Goal: Task Accomplishment & Management: Manage account settings

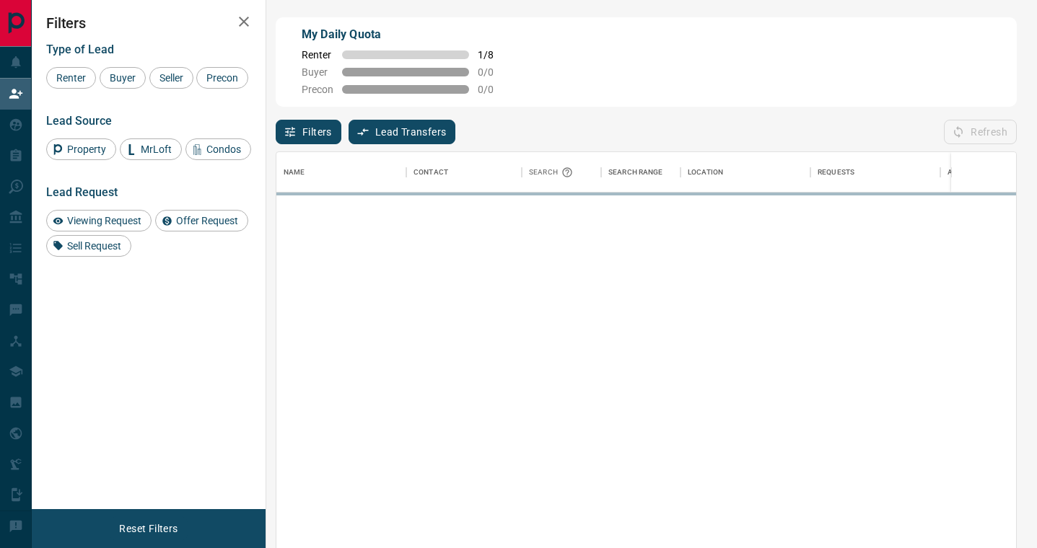
scroll to position [416, 740]
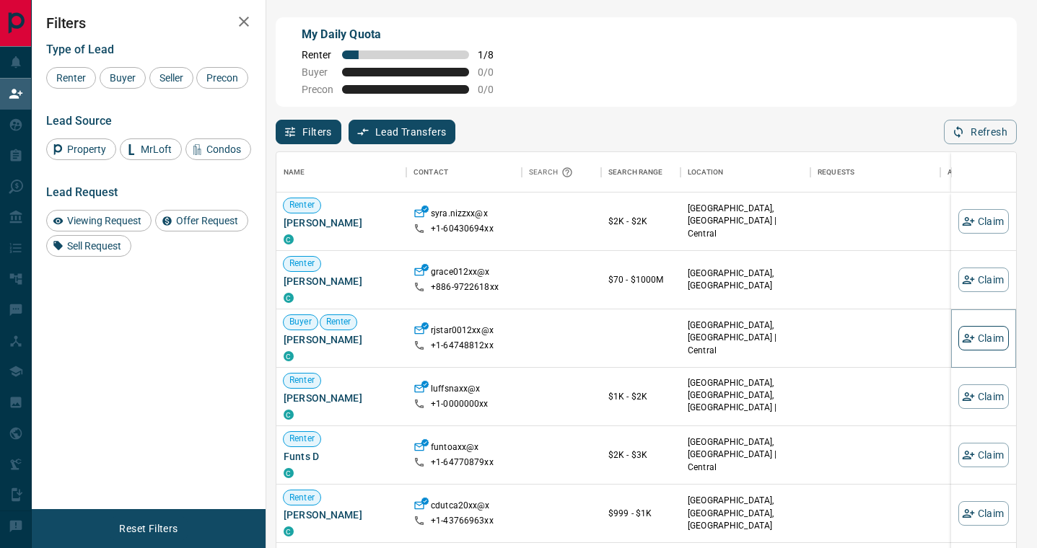
click at [981, 336] on button "Claim" at bounding box center [983, 338] width 51 height 25
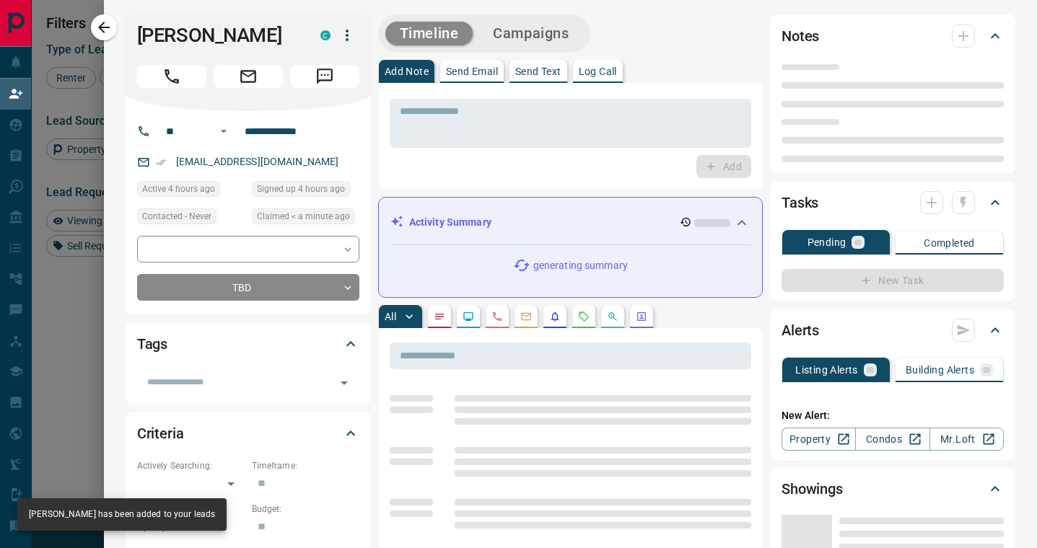
type input "**"
type input "**********"
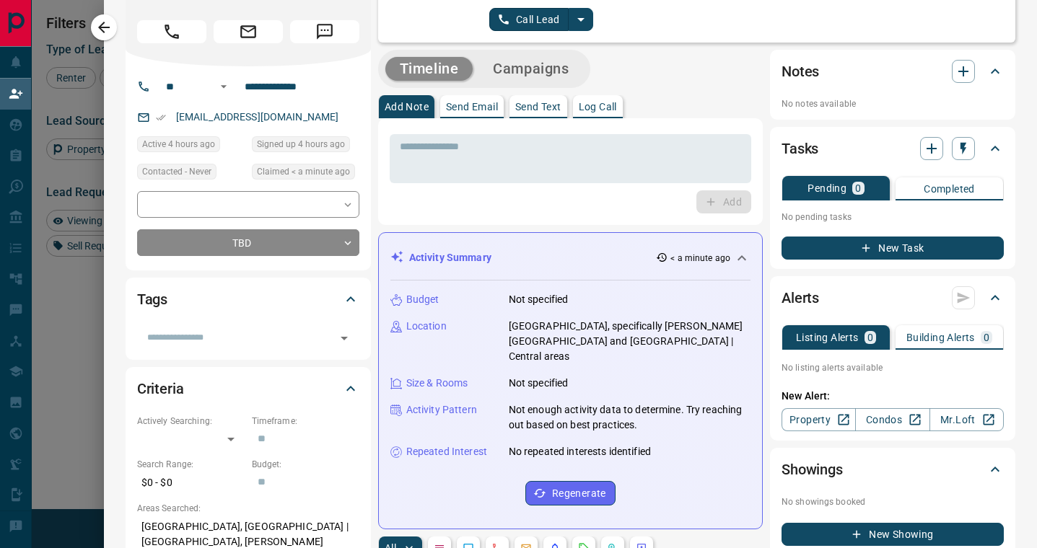
scroll to position [0, 0]
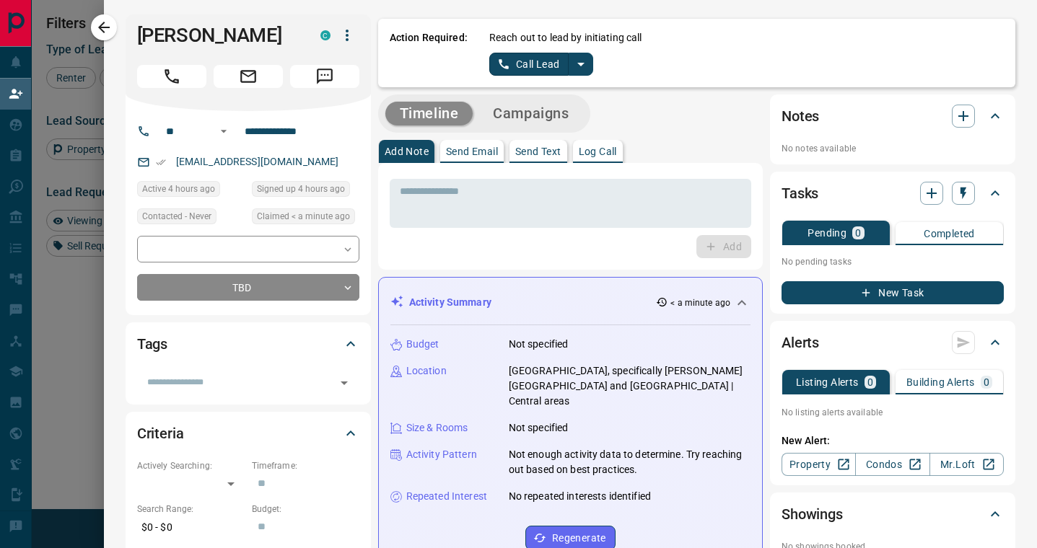
click at [582, 123] on div "Timeline Campaigns" at bounding box center [484, 114] width 204 height 30
click at [568, 114] on button "Campaigns" at bounding box center [530, 114] width 105 height 24
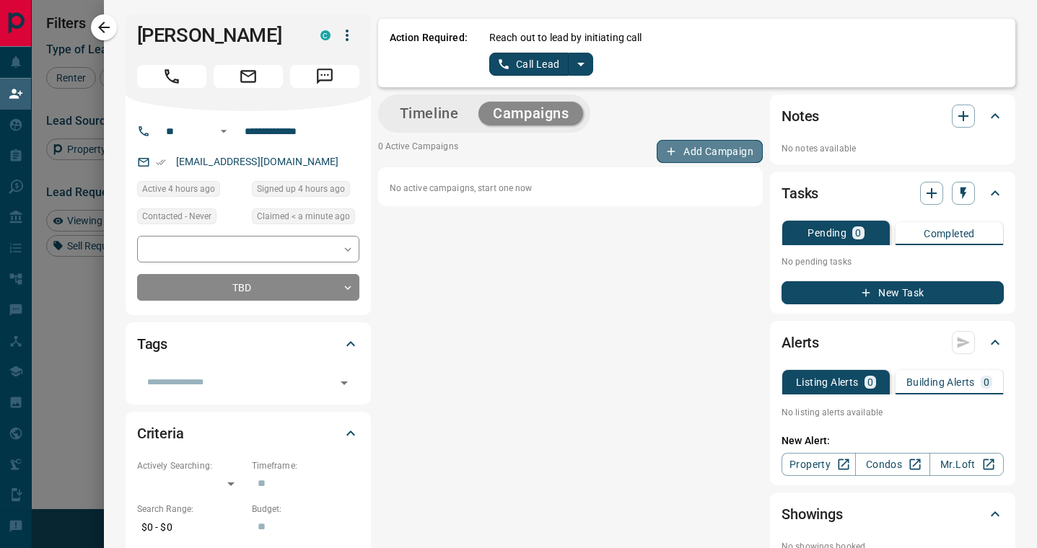
click at [691, 157] on button "Add Campaign" at bounding box center [710, 151] width 106 height 23
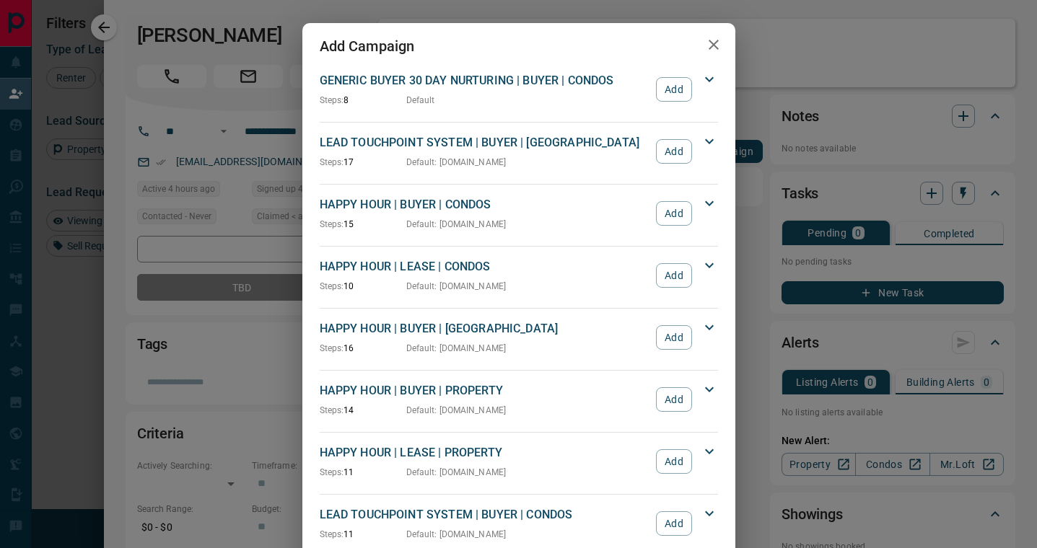
scroll to position [1193, 0]
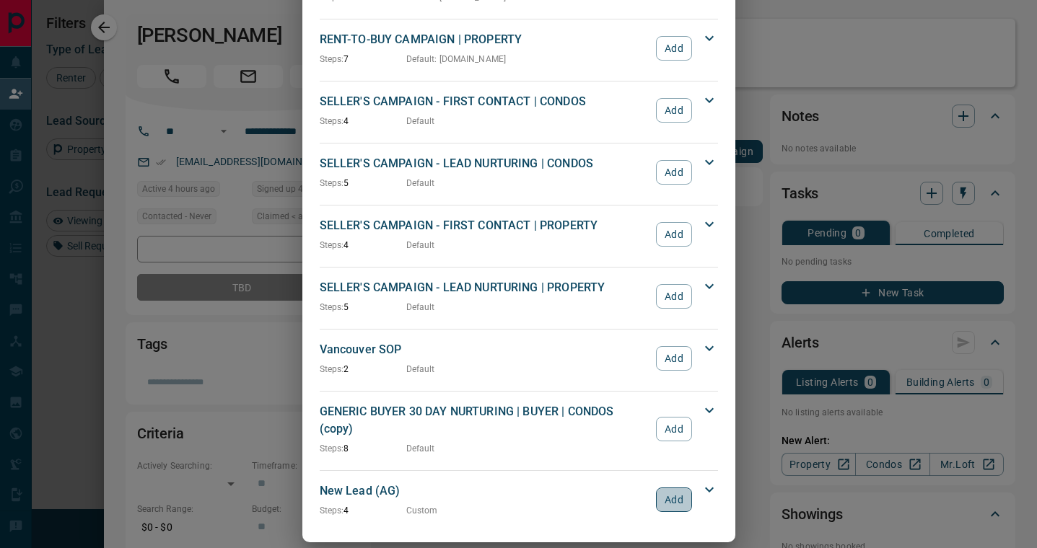
click at [673, 488] on button "Add" at bounding box center [673, 500] width 35 height 25
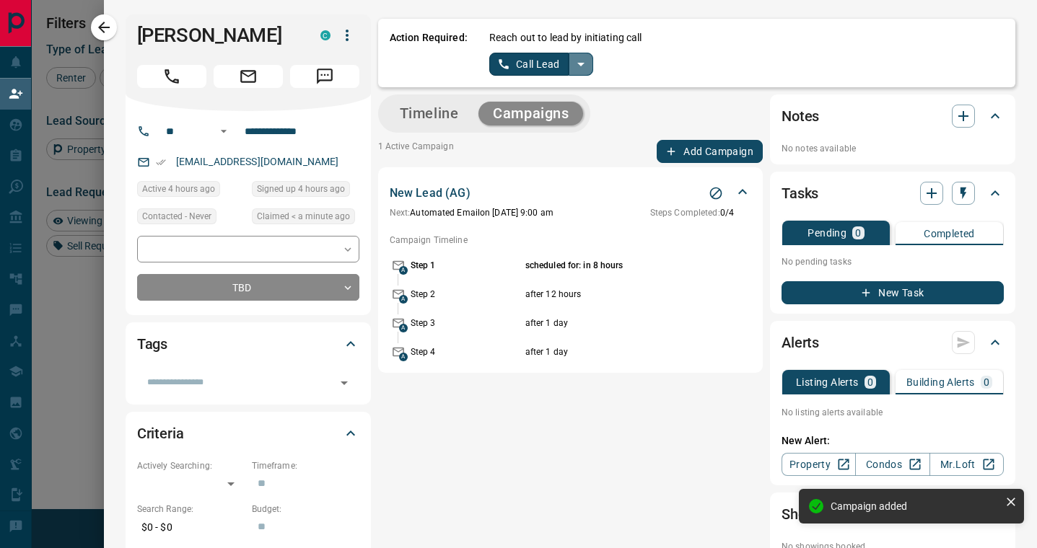
click at [583, 70] on icon "split button" at bounding box center [580, 64] width 17 height 17
click at [556, 113] on li "Log Manual Call" at bounding box center [541, 114] width 88 height 22
click at [435, 119] on button "Timeline" at bounding box center [429, 114] width 88 height 24
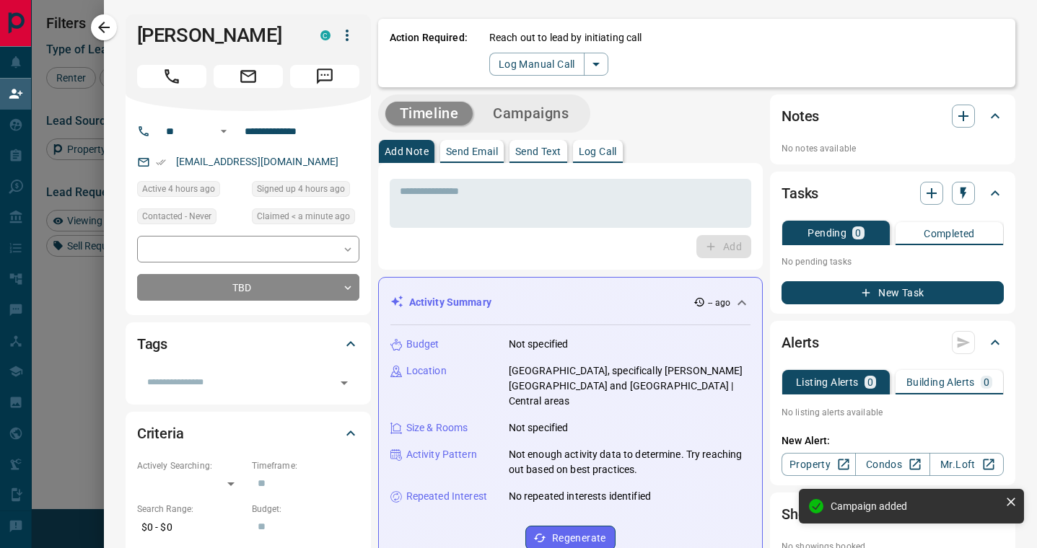
click at [604, 157] on p "Log Call" at bounding box center [598, 151] width 38 height 10
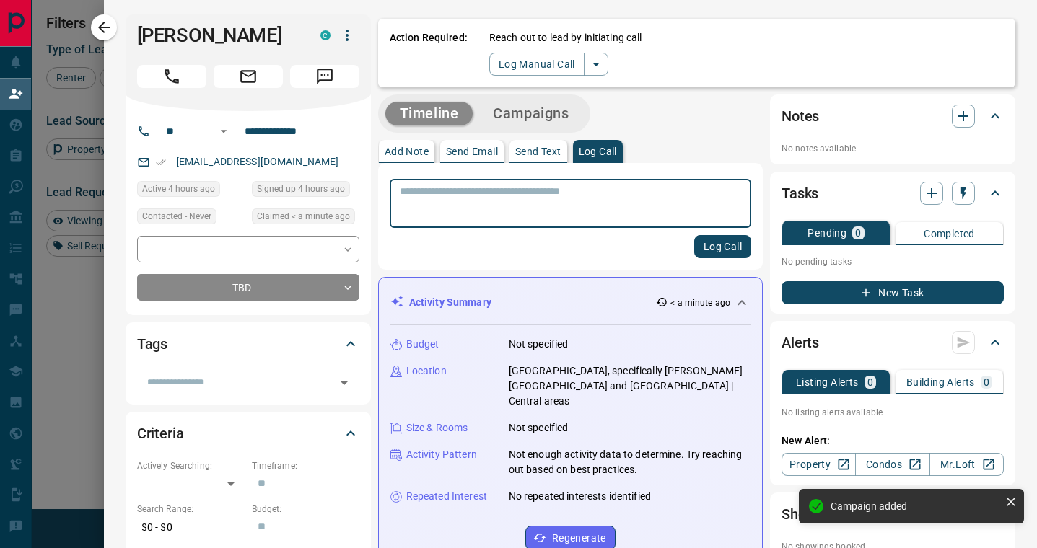
click at [600, 220] on textarea at bounding box center [570, 203] width 341 height 37
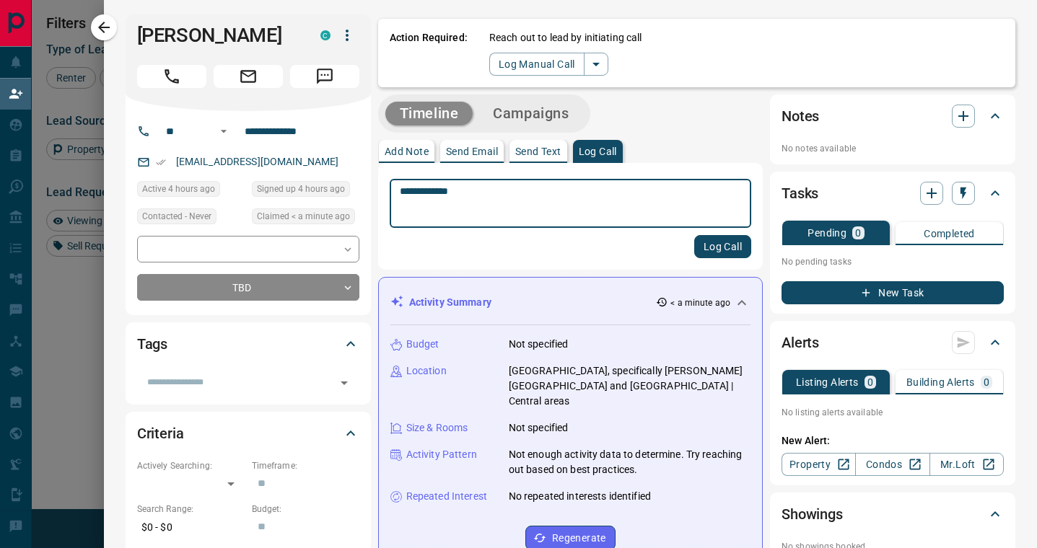
type textarea "**********"
click at [709, 249] on button "Log Call" at bounding box center [722, 246] width 57 height 23
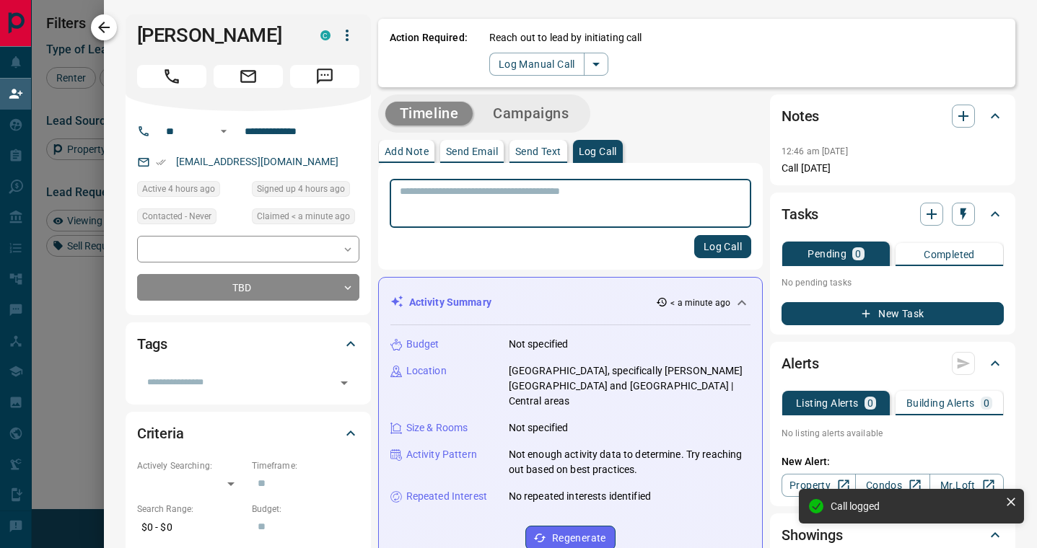
click at [110, 33] on icon "button" at bounding box center [103, 27] width 17 height 17
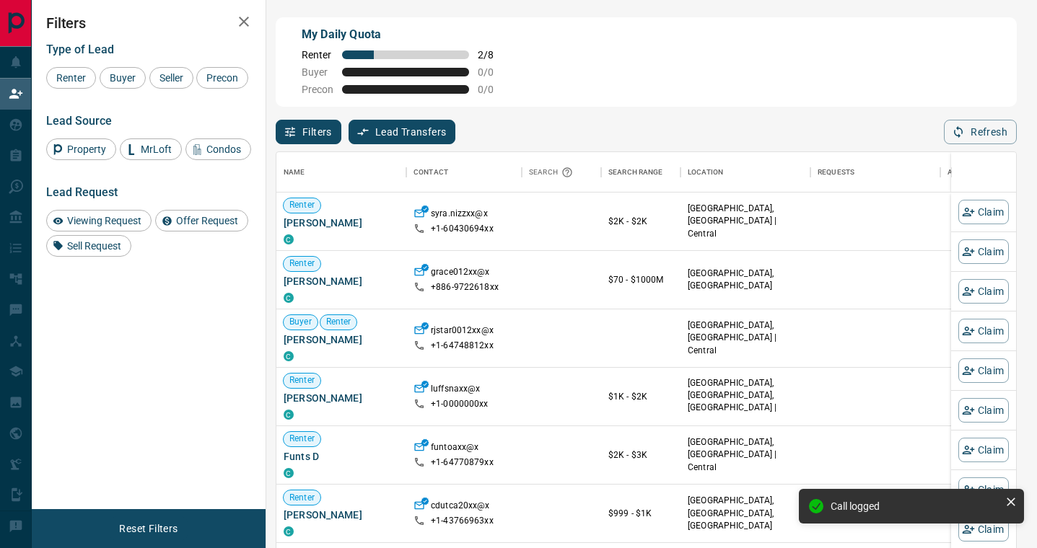
scroll to position [416, 740]
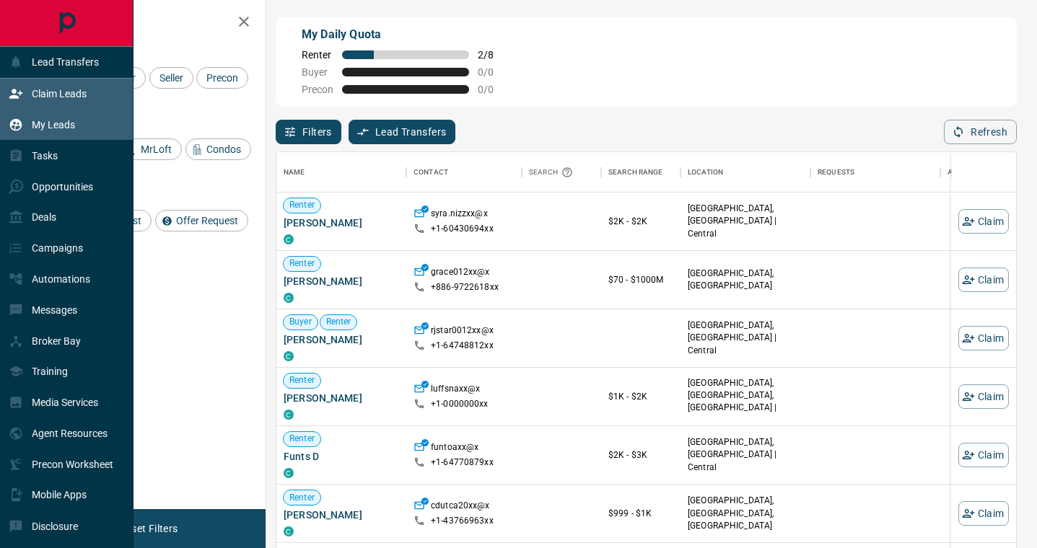
click at [20, 127] on icon at bounding box center [16, 125] width 12 height 12
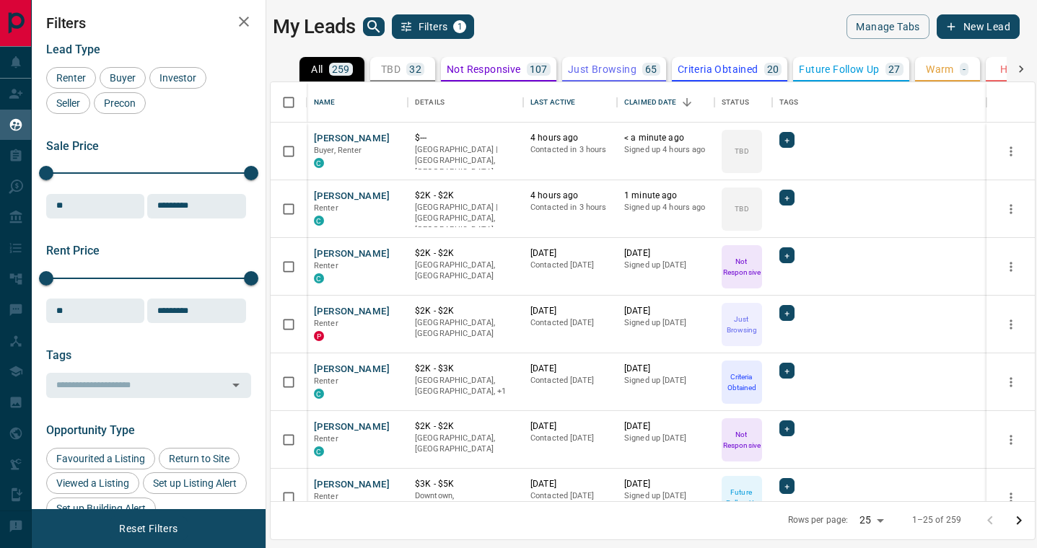
scroll to position [419, 764]
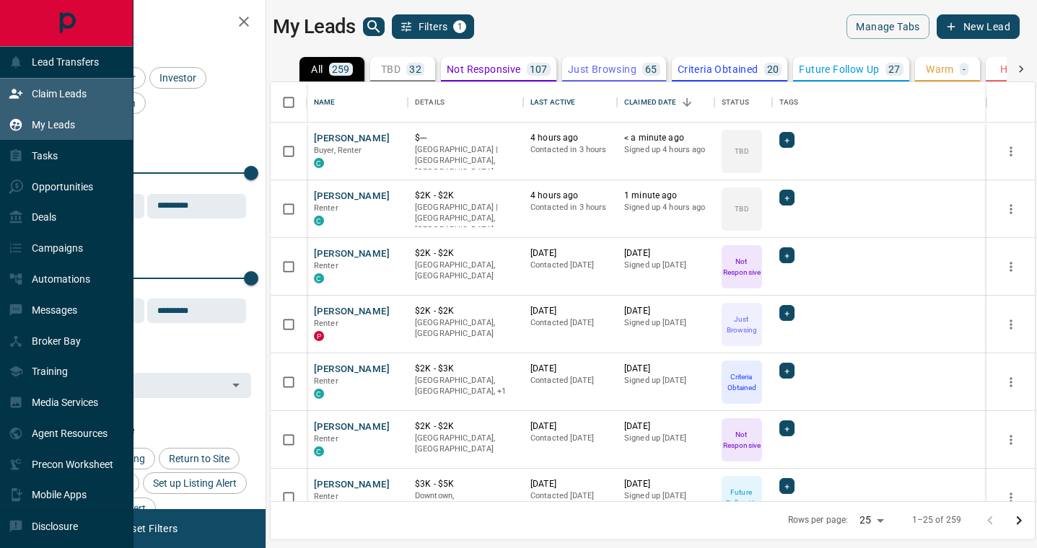
click at [17, 100] on icon at bounding box center [16, 94] width 14 height 14
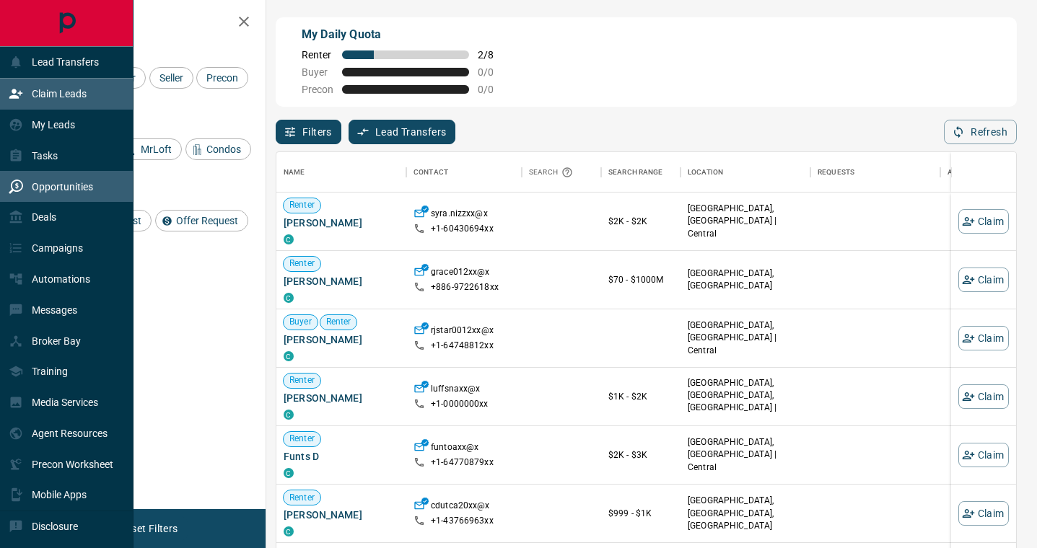
click at [45, 198] on div "Opportunities" at bounding box center [51, 187] width 84 height 24
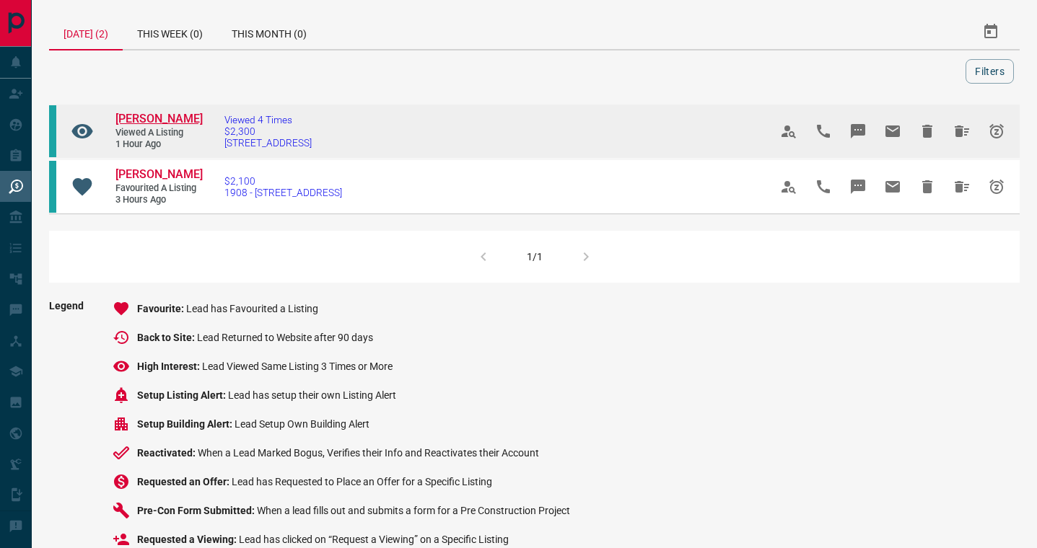
click at [144, 114] on span "[PERSON_NAME]" at bounding box center [158, 119] width 87 height 14
